Goal: Task Accomplishment & Management: Use online tool/utility

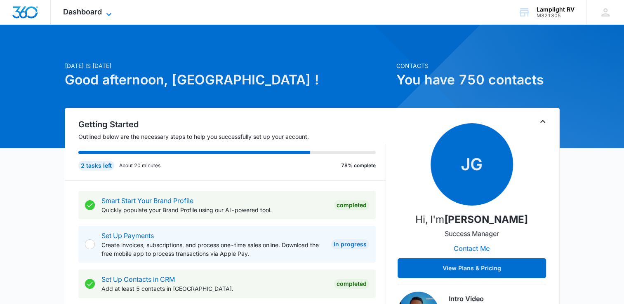
click at [106, 16] on icon at bounding box center [109, 14] width 10 height 10
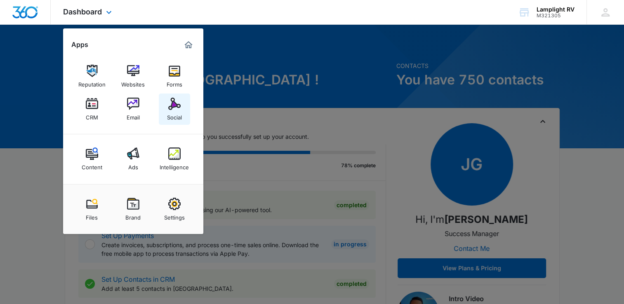
click at [175, 111] on div "Social" at bounding box center [174, 115] width 15 height 11
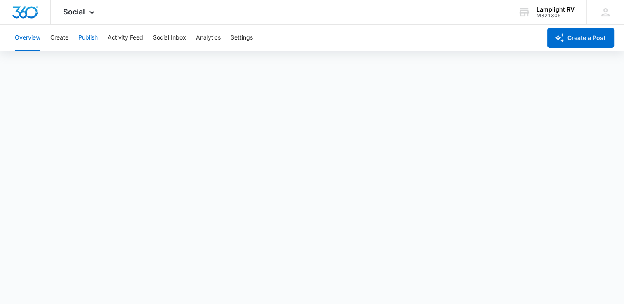
click at [93, 36] on button "Publish" at bounding box center [87, 38] width 19 height 26
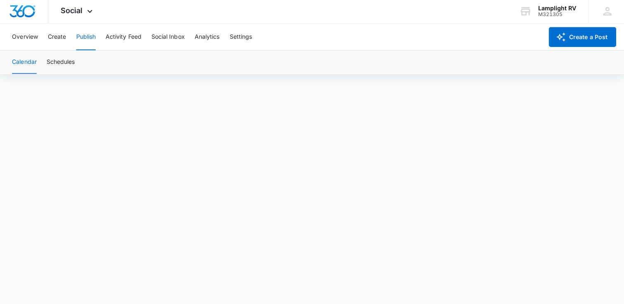
scroll to position [6, 0]
